Goal: Task Accomplishment & Management: Use online tool/utility

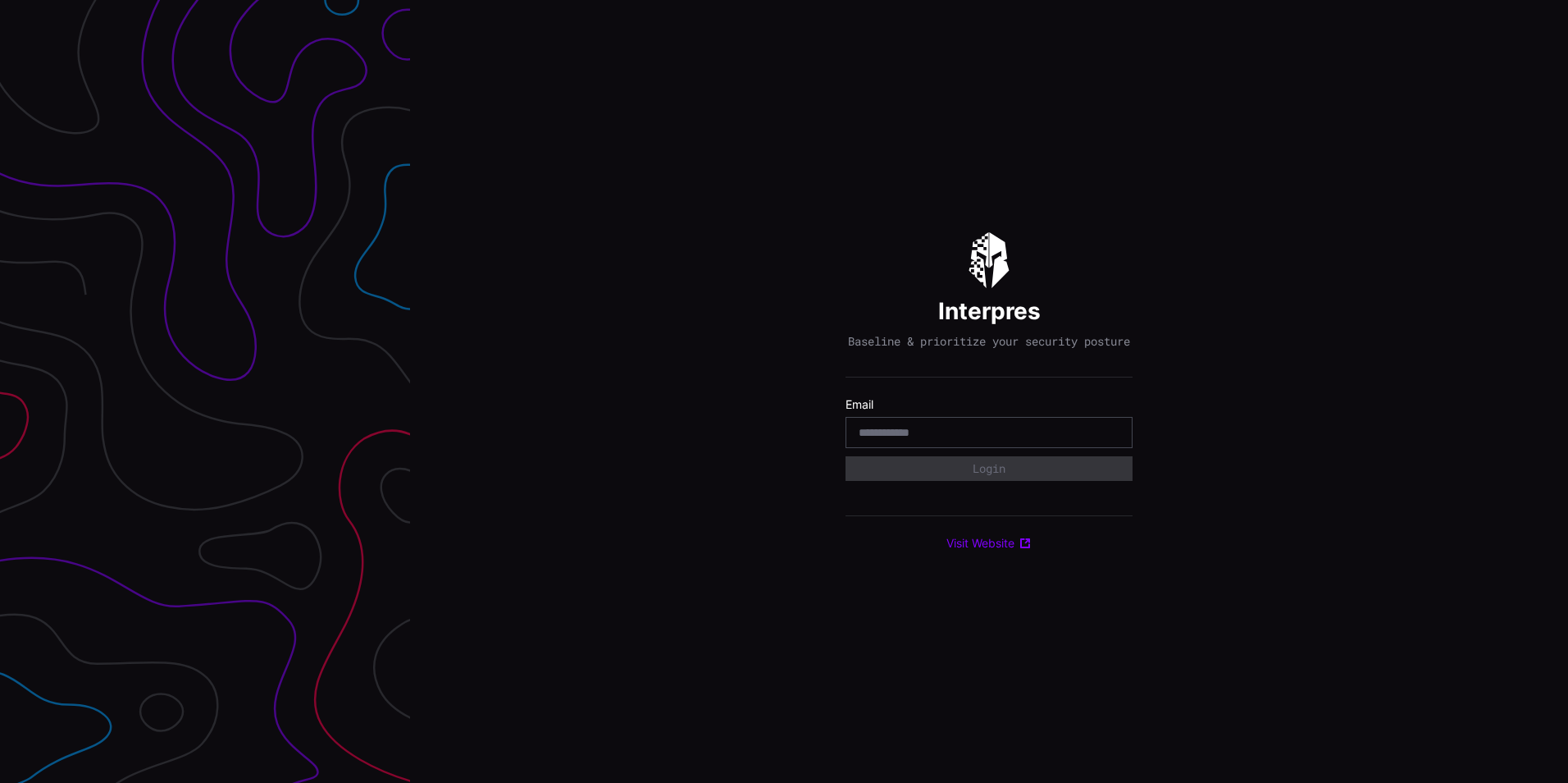
click at [892, 440] on input "email" at bounding box center [989, 432] width 261 height 15
type input "**********"
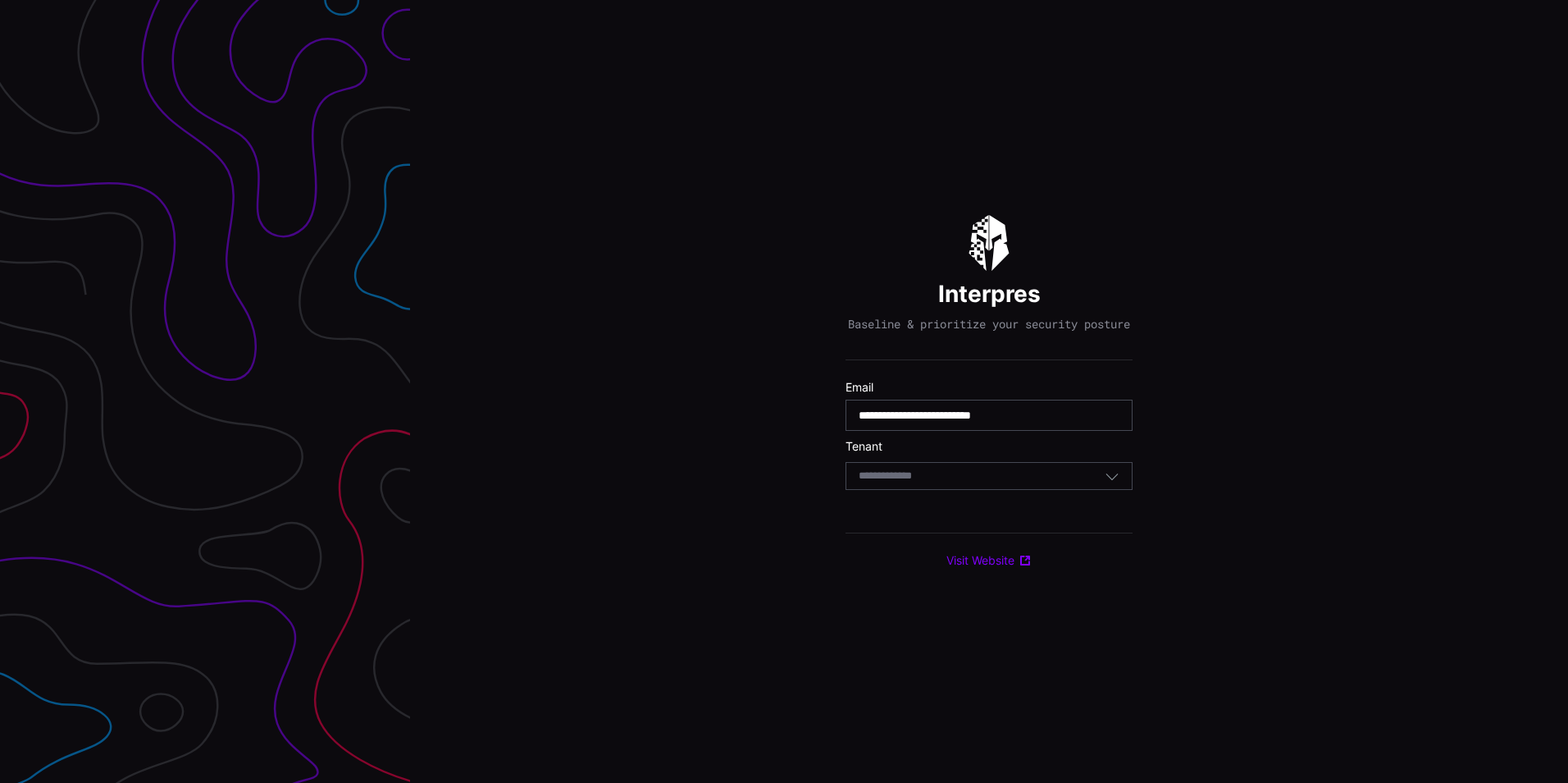
click at [948, 477] on div "Select Tenant" at bounding box center [981, 476] width 246 height 15
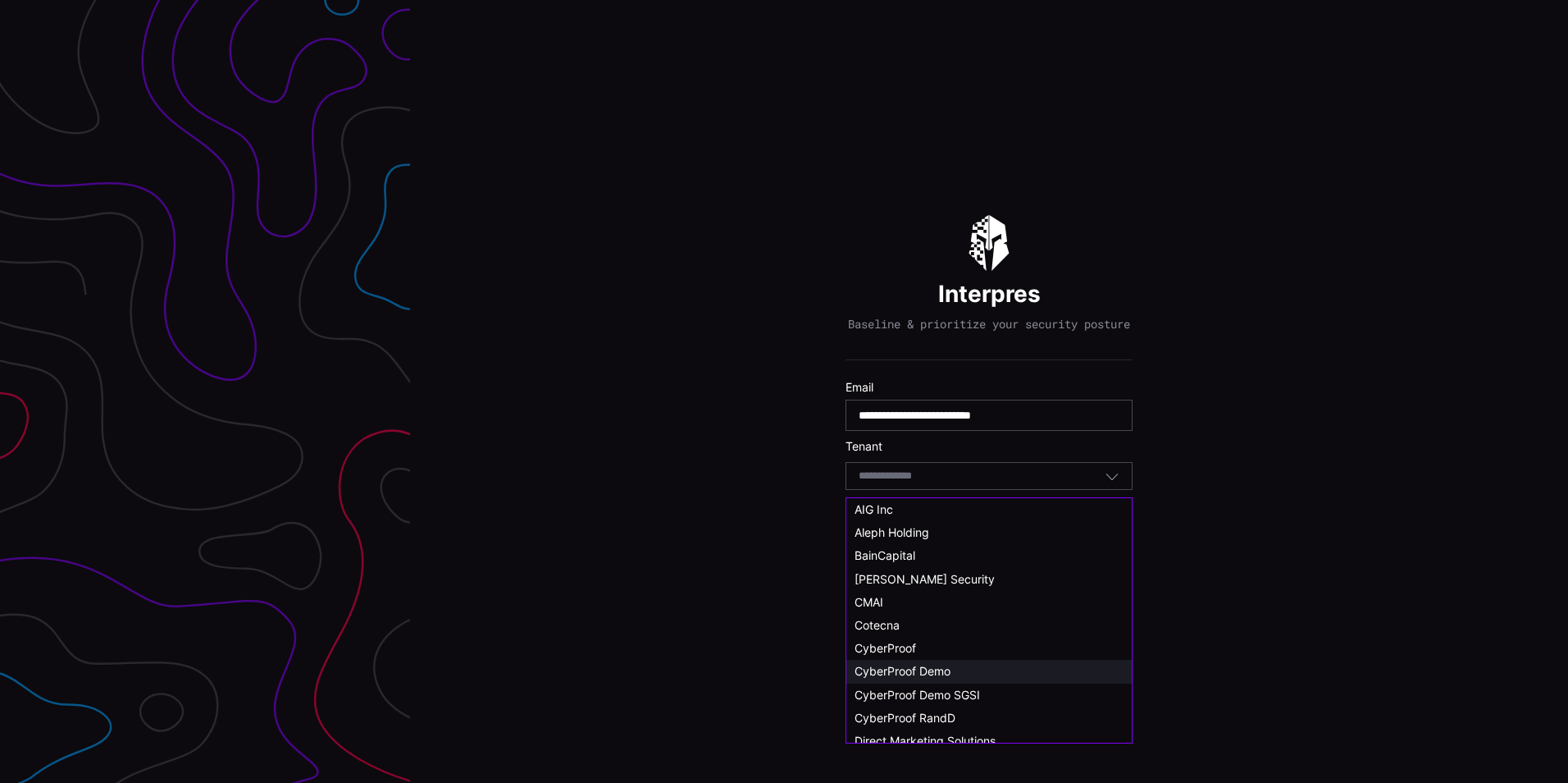
click at [930, 665] on span "CyberProof Demo" at bounding box center [902, 670] width 96 height 14
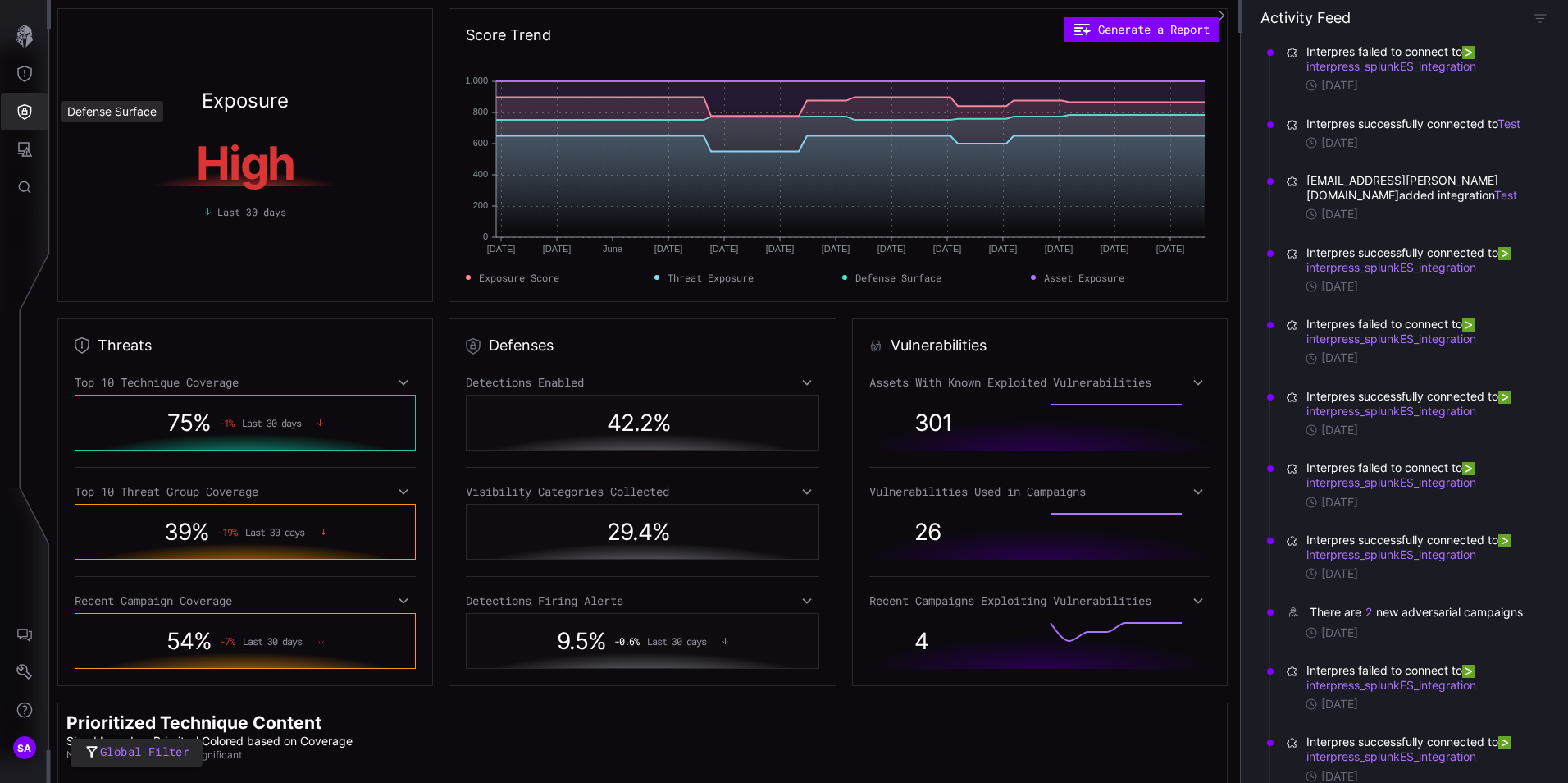
click at [22, 107] on icon "Defense Surface" at bounding box center [24, 111] width 17 height 17
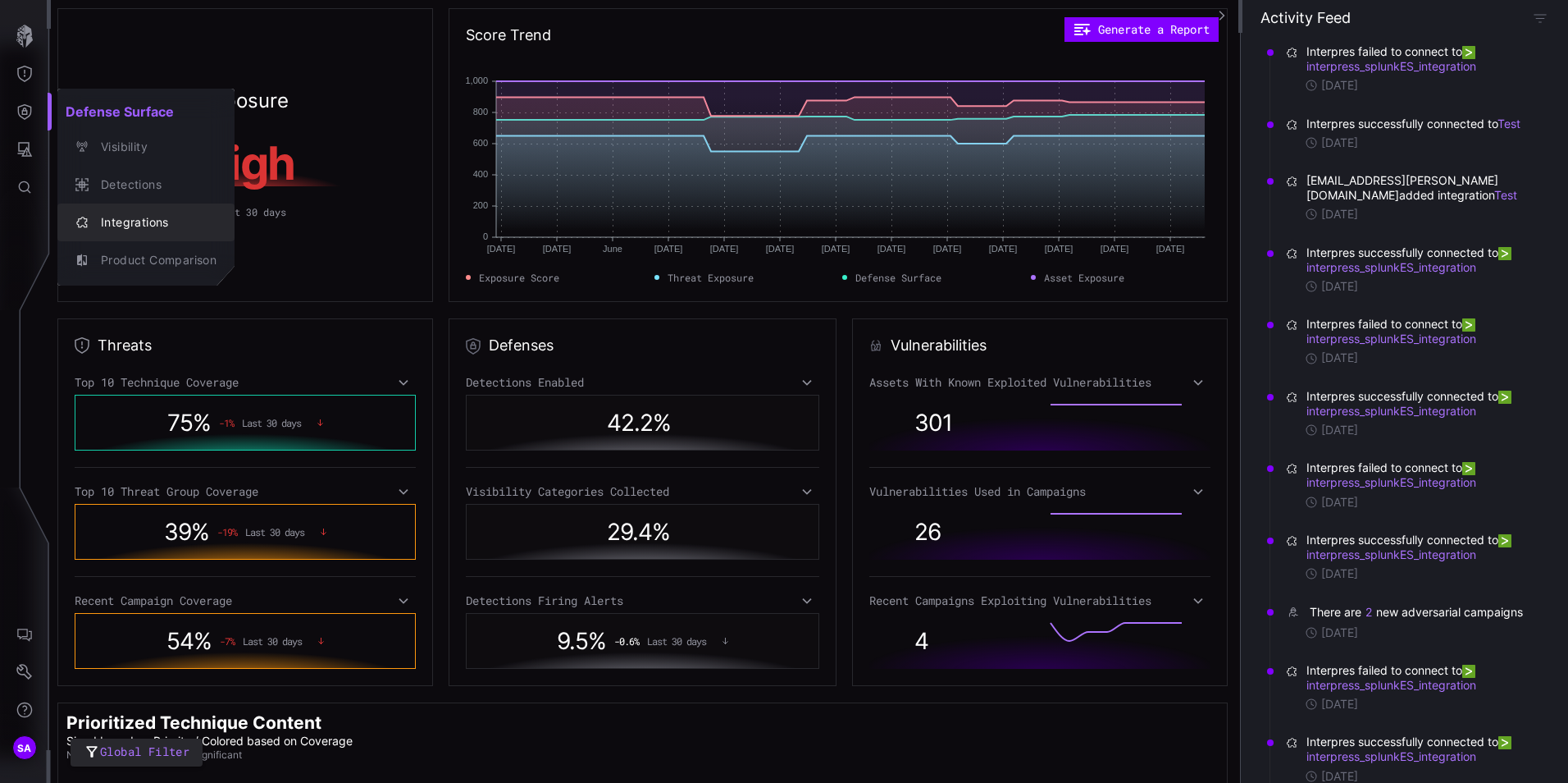
click at [138, 224] on div "Integrations" at bounding box center [154, 222] width 123 height 20
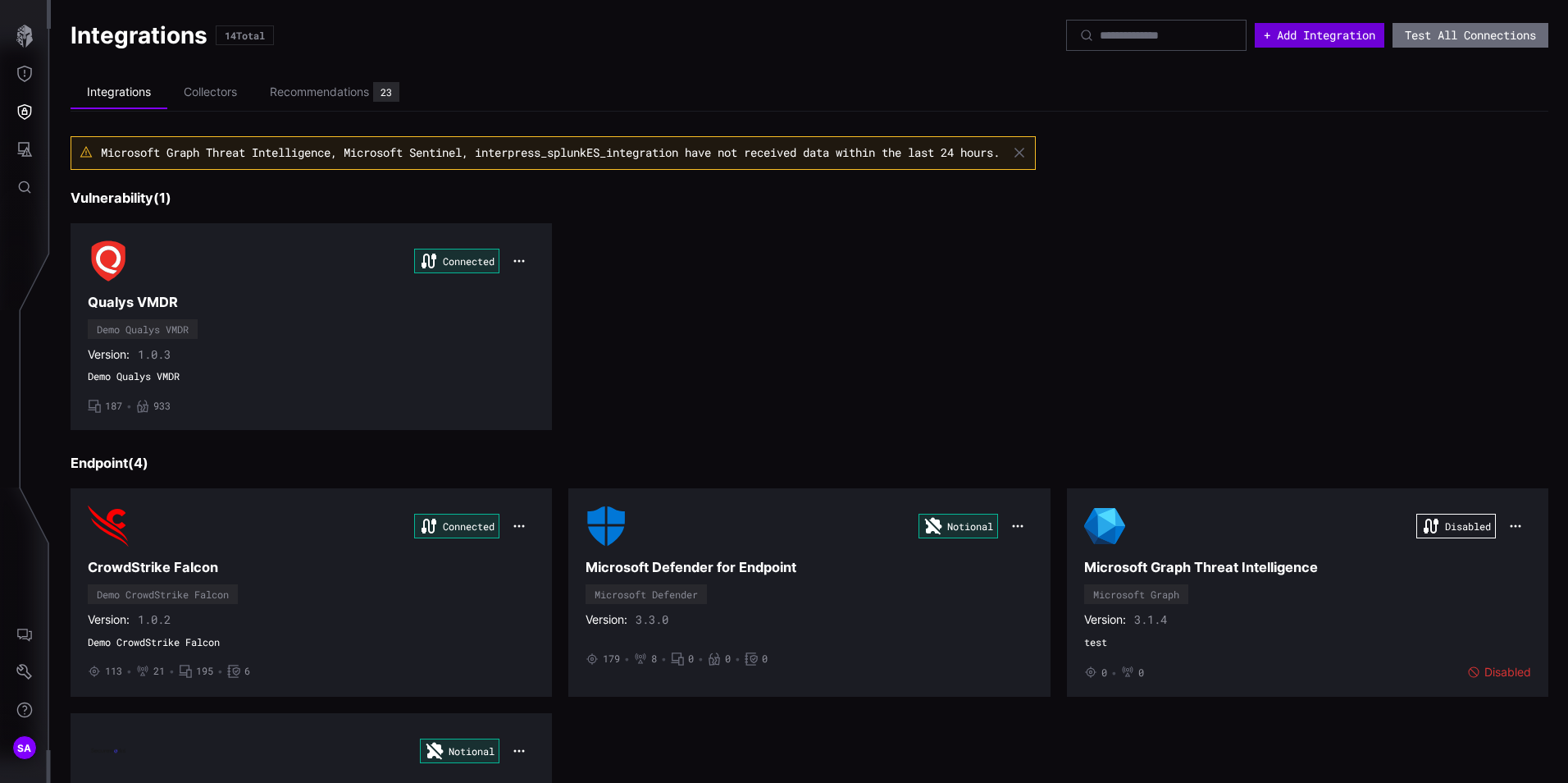
click at [1328, 36] on button "+ Add Integration" at bounding box center [1319, 35] width 129 height 24
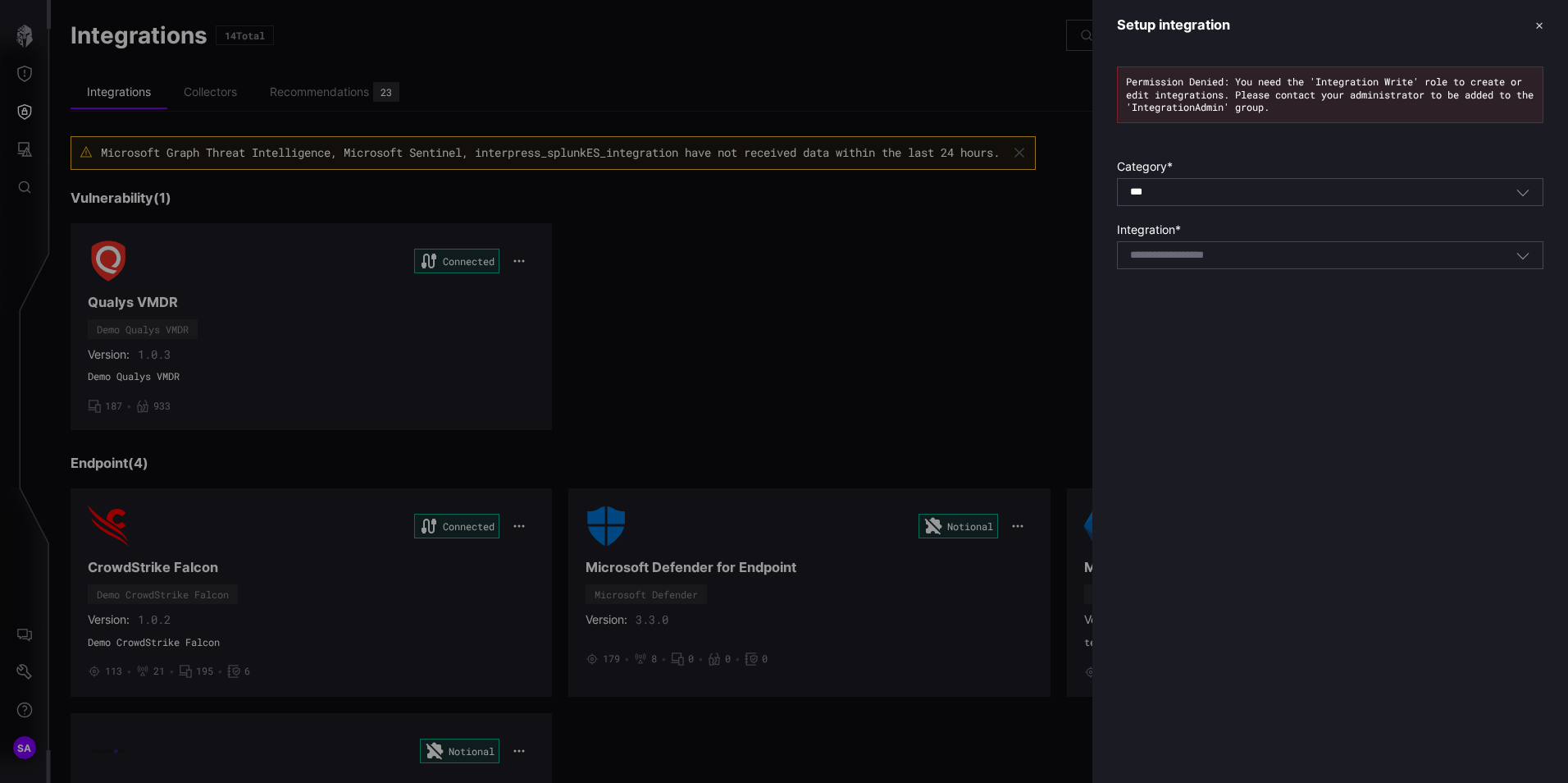
click at [1173, 261] on input at bounding box center [1188, 256] width 117 height 14
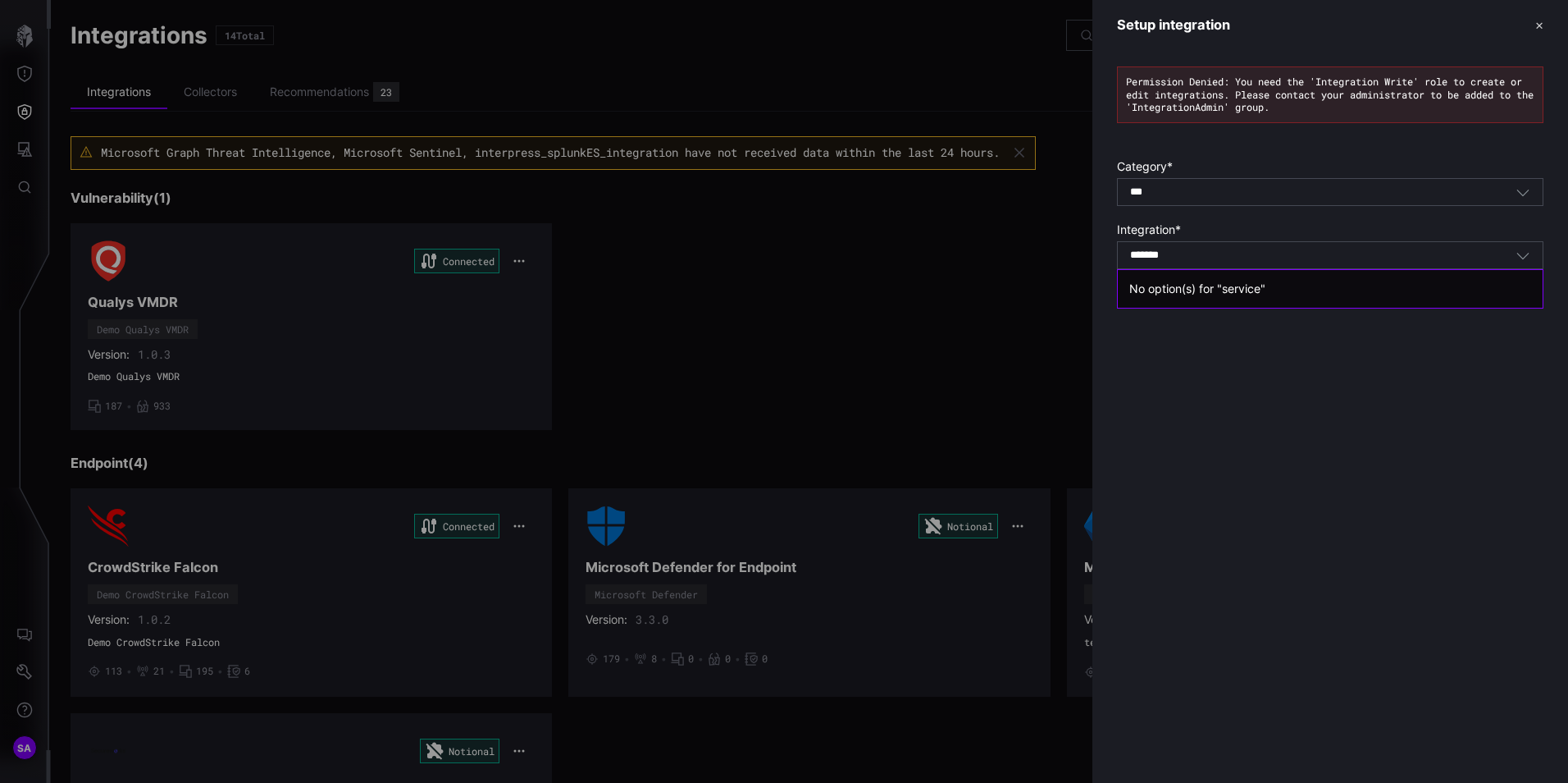
click at [1233, 248] on div "******* service Select integration" at bounding box center [1322, 255] width 385 height 15
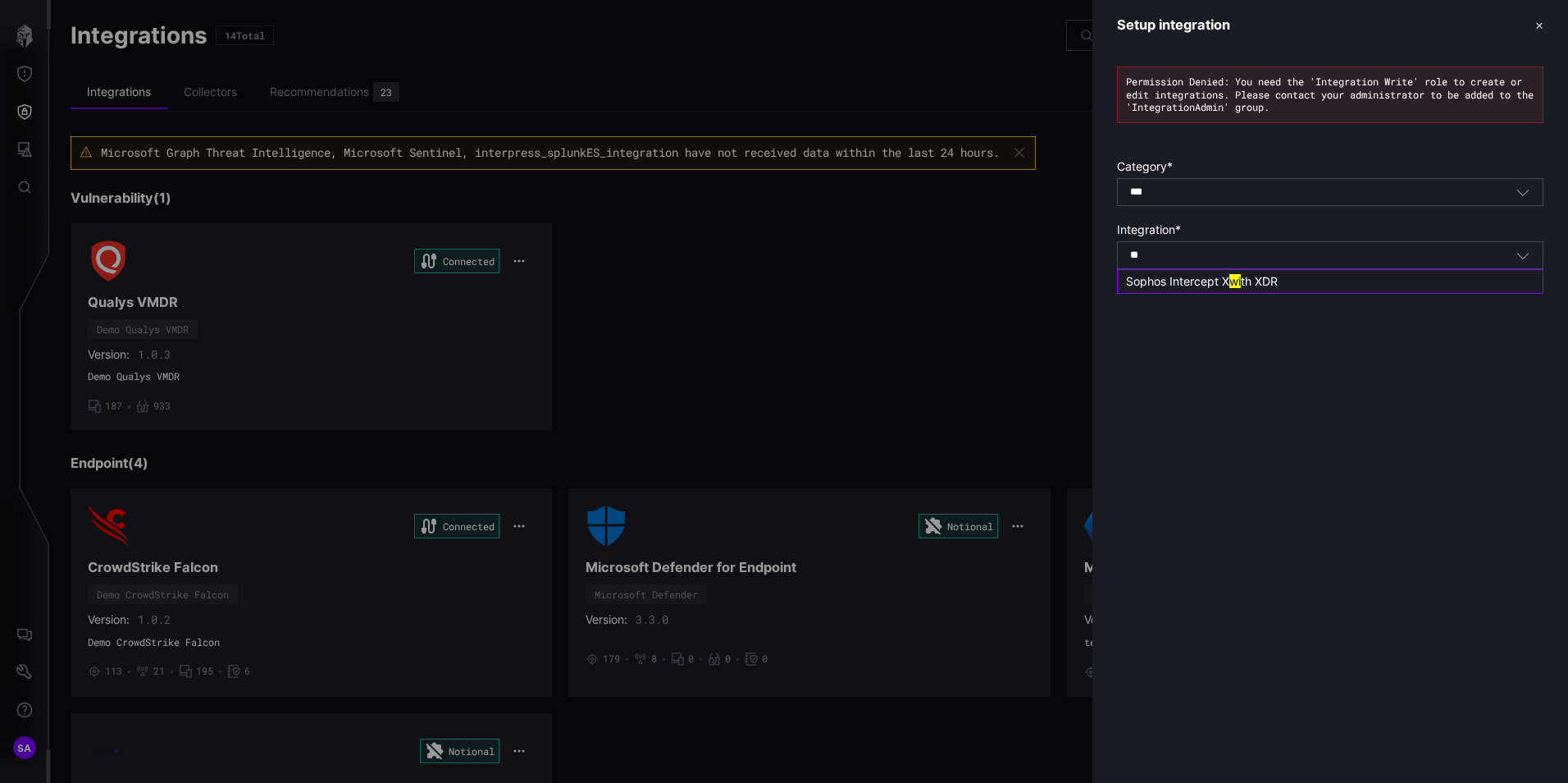
type input "*"
click at [1339, 651] on div "Setup integration ✕ Permission Denied: You need the 'Integration Write' role to…" at bounding box center [1330, 391] width 475 height 783
click at [1187, 254] on body "SA Integrations 14 Total + Add Integration Test All Connections Integrations Co…" at bounding box center [784, 391] width 1568 height 783
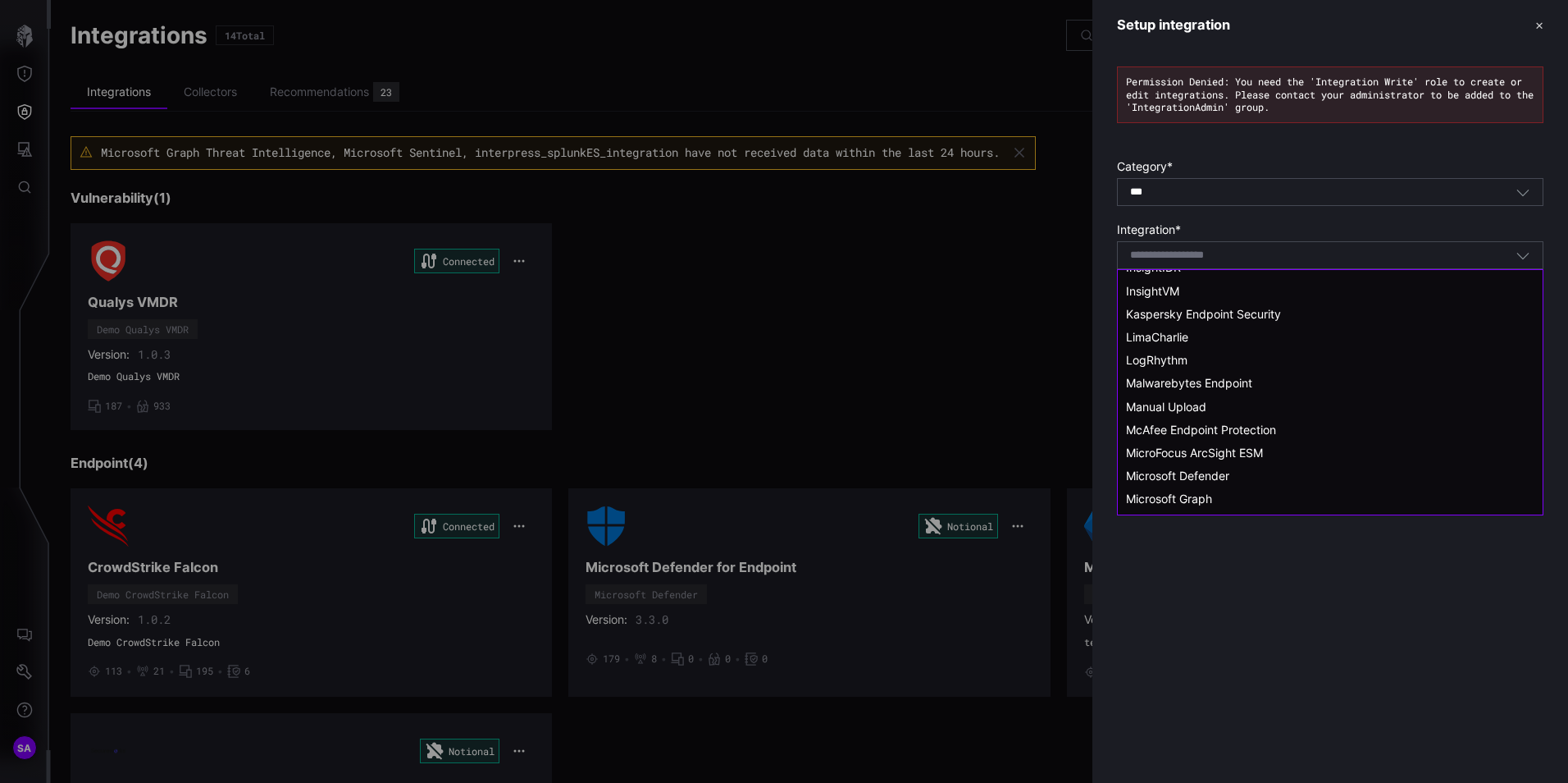
scroll to position [472, 0]
